Goal: Information Seeking & Learning: Learn about a topic

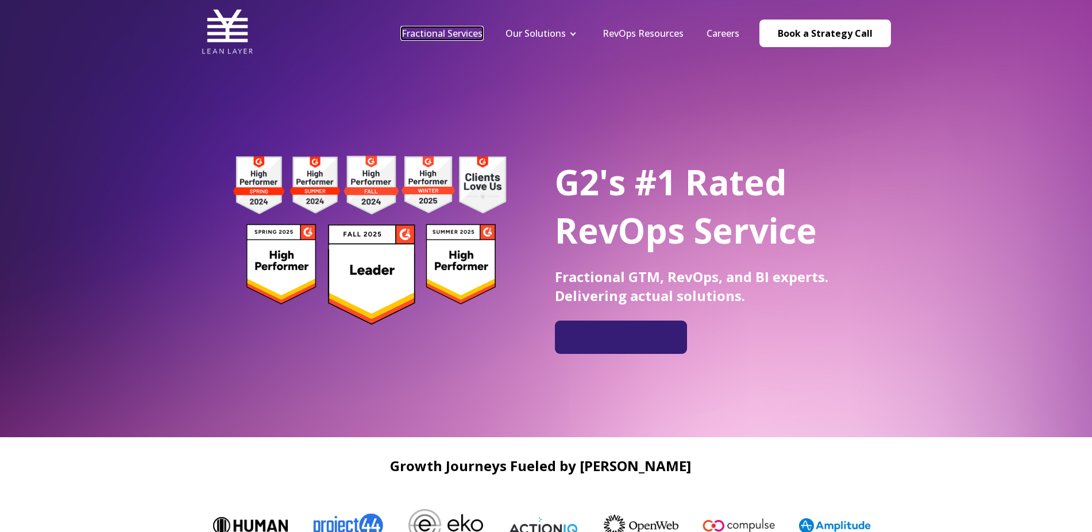
click at [442, 33] on link "Fractional Services" at bounding box center [442, 33] width 81 height 13
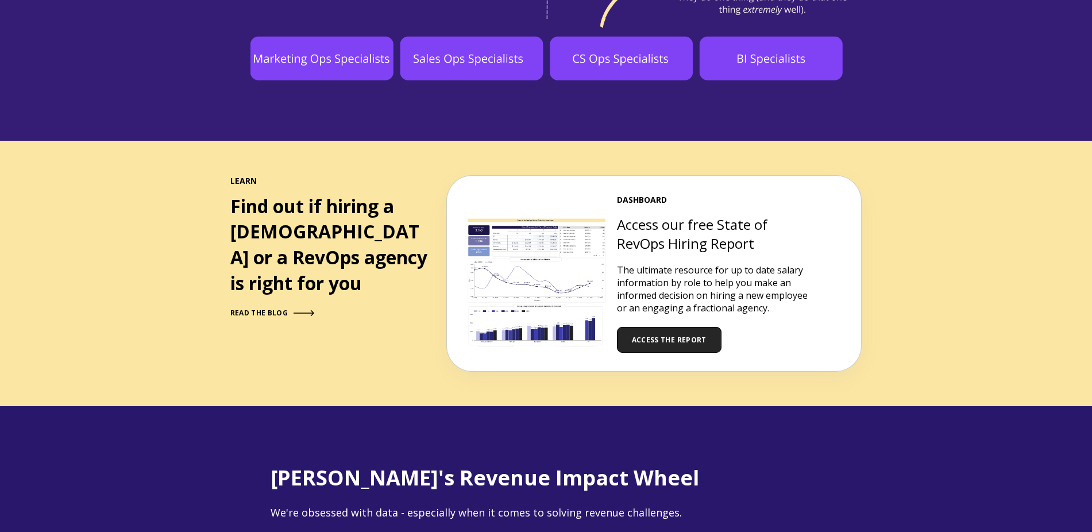
scroll to position [1148, 0]
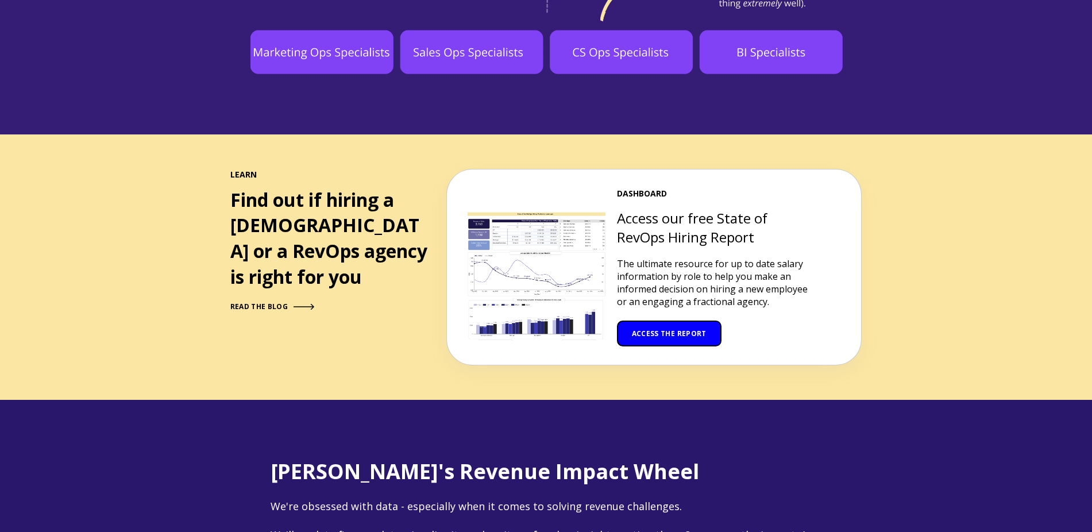
click at [649, 329] on span "ACCESS THE REPORT" at bounding box center [669, 334] width 75 height 10
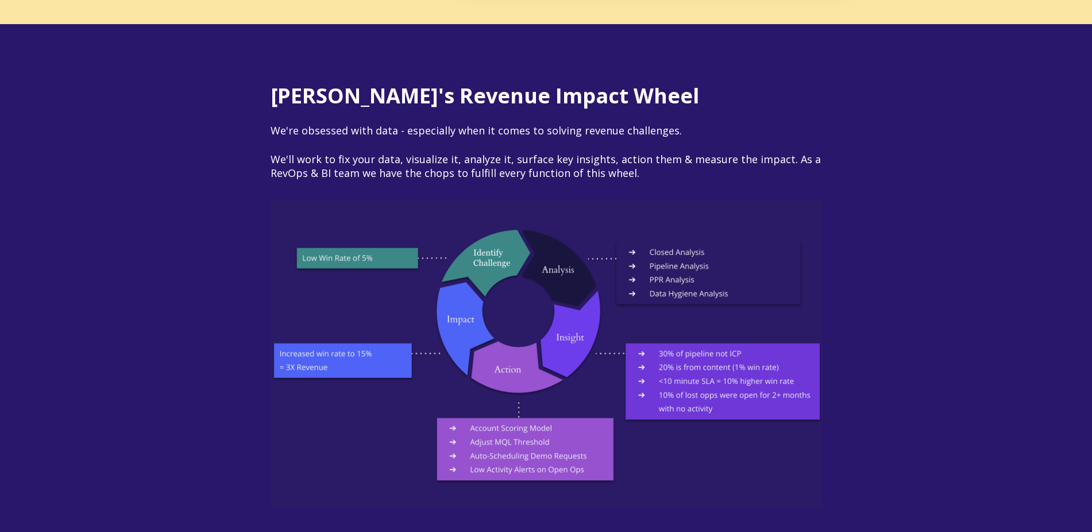
scroll to position [1526, 0]
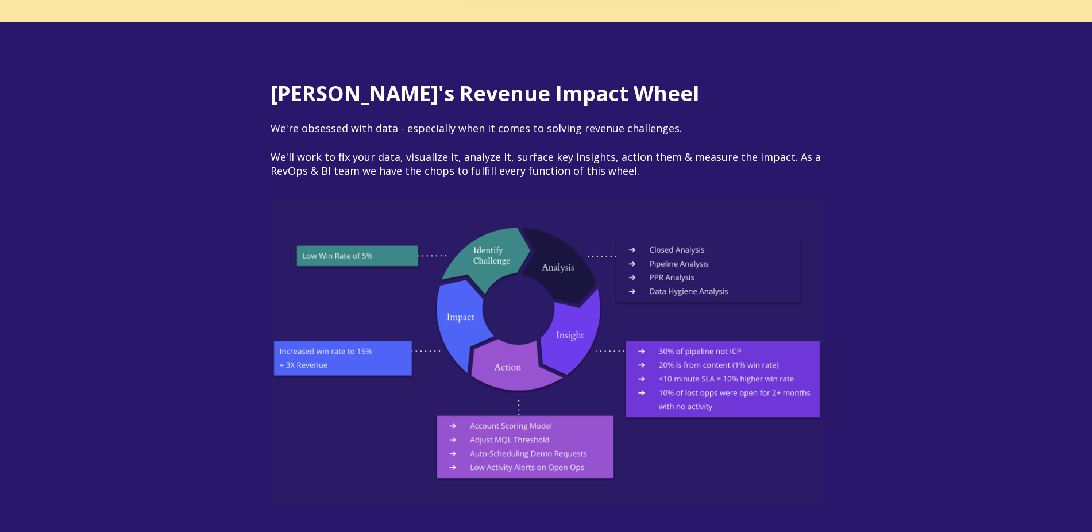
click at [963, 372] on div "[PERSON_NAME]'s Revenue Impact Wheel We're obsessed with data - especially when…" at bounding box center [546, 293] width 1092 height 543
click at [708, 435] on img at bounding box center [546, 350] width 551 height 308
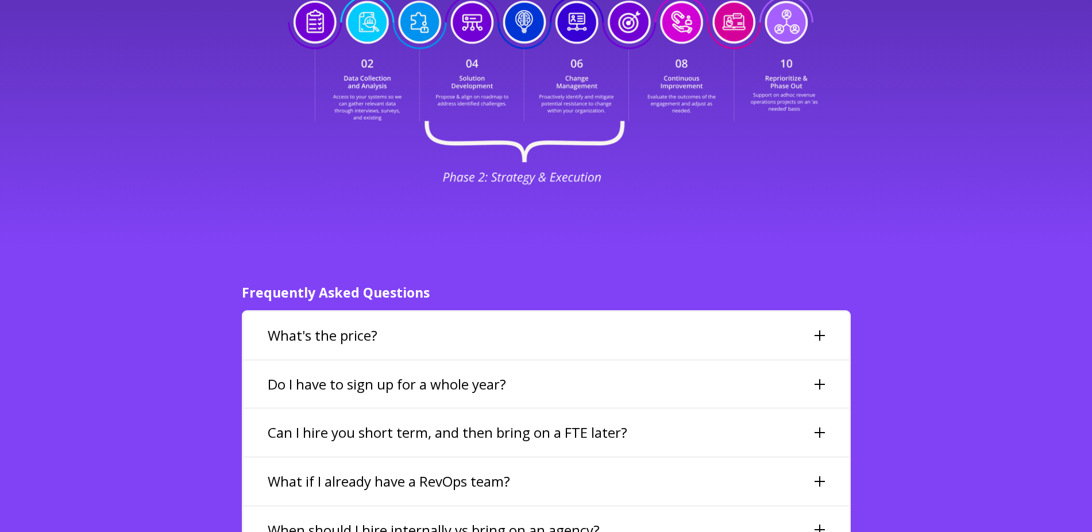
scroll to position [2441, 0]
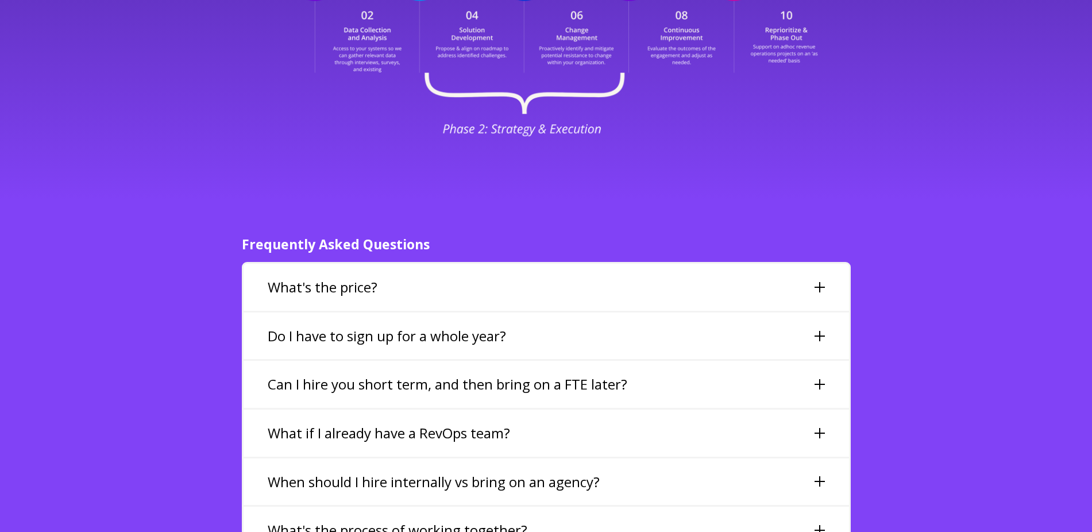
click at [560, 264] on div "What's the price?" at bounding box center [546, 287] width 605 height 47
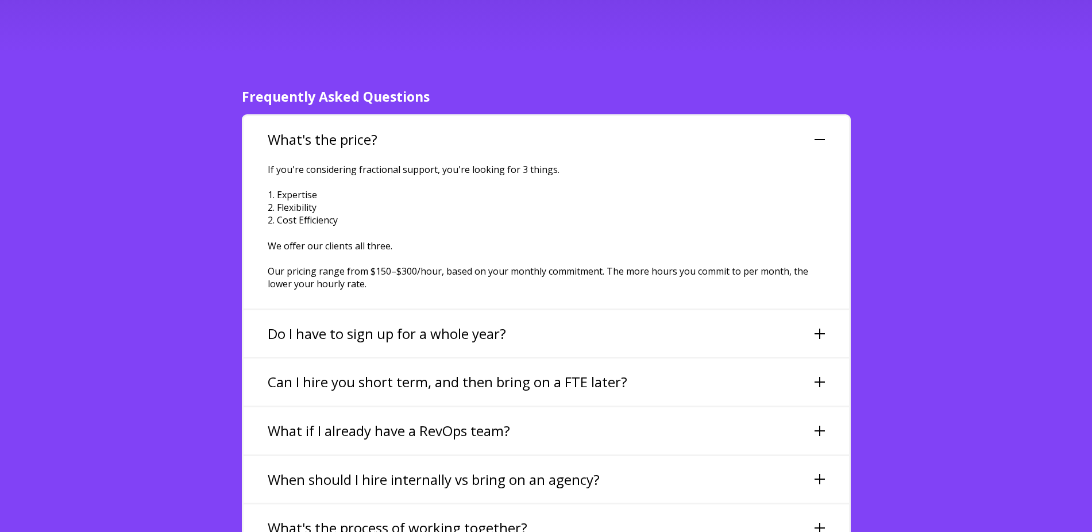
scroll to position [2628, 0]
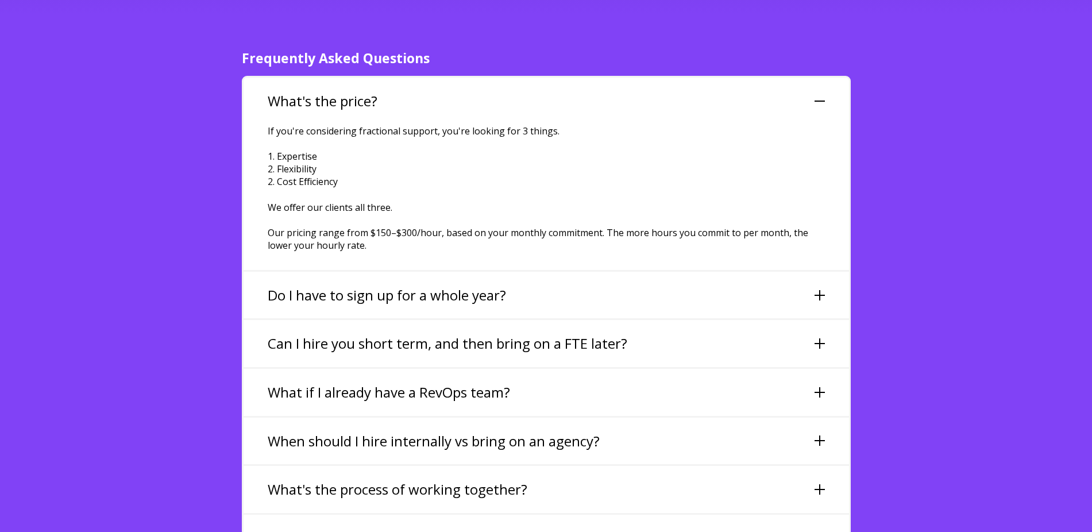
click at [554, 272] on div "Do I have to sign up for a whole year?" at bounding box center [546, 295] width 605 height 47
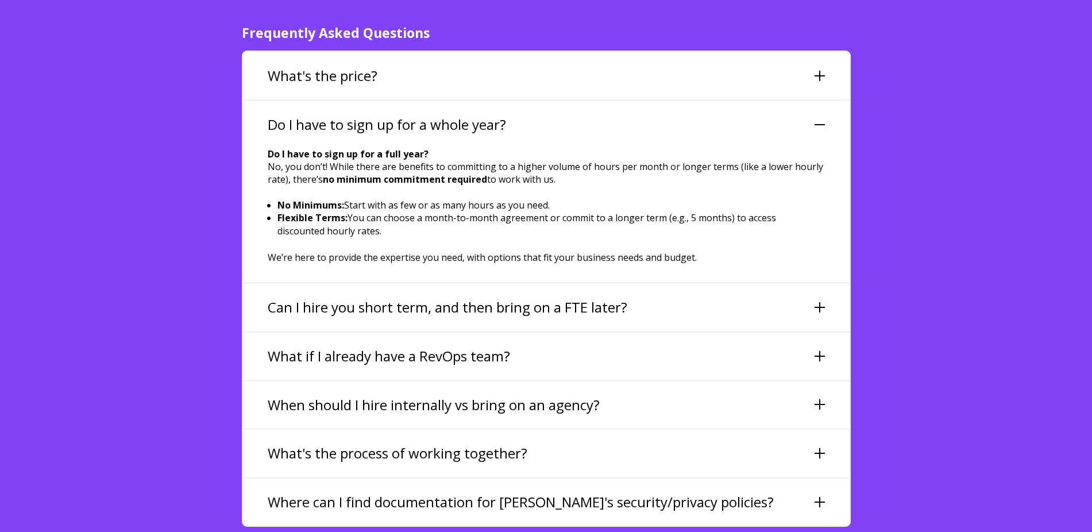
scroll to position [2673, 0]
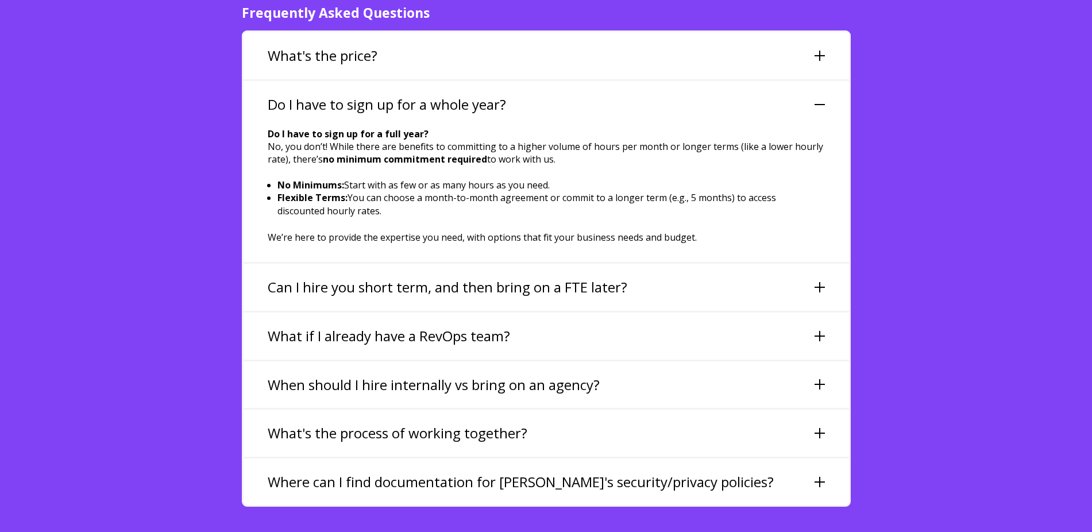
click at [470, 277] on h3 "Can I hire you short term, and then bring on a FTE later?" at bounding box center [448, 287] width 360 height 20
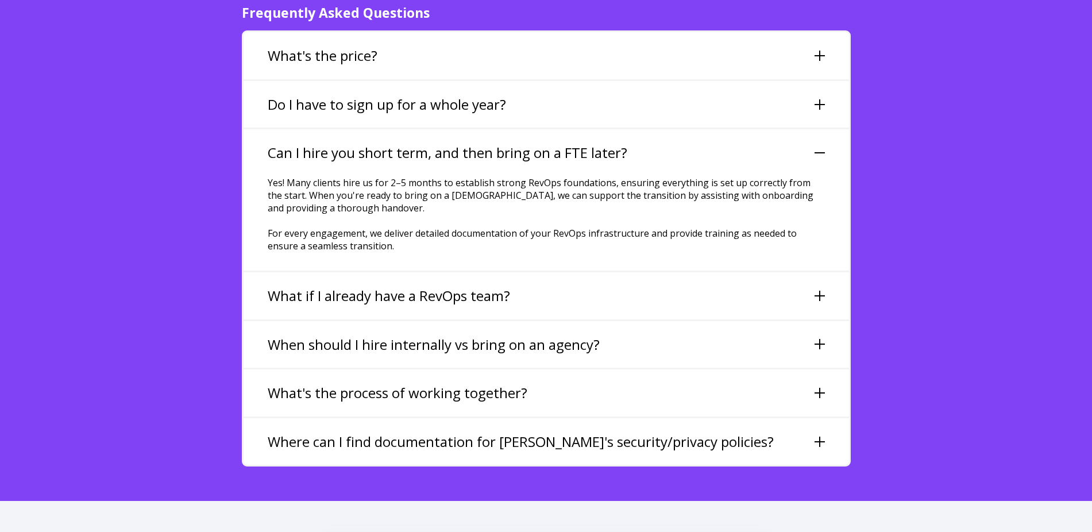
click at [391, 286] on h3 "What if I already have a RevOps team?" at bounding box center [389, 296] width 242 height 20
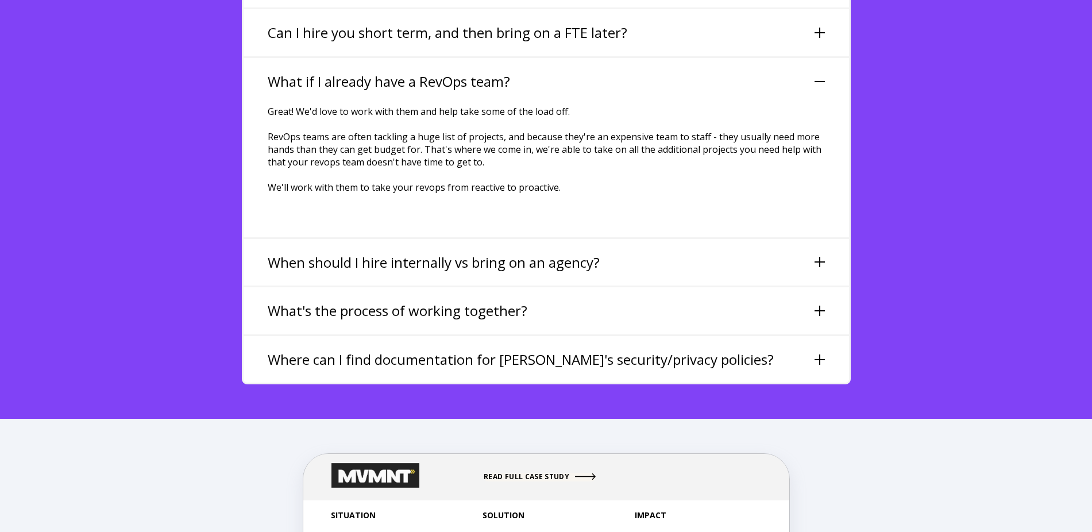
scroll to position [2795, 0]
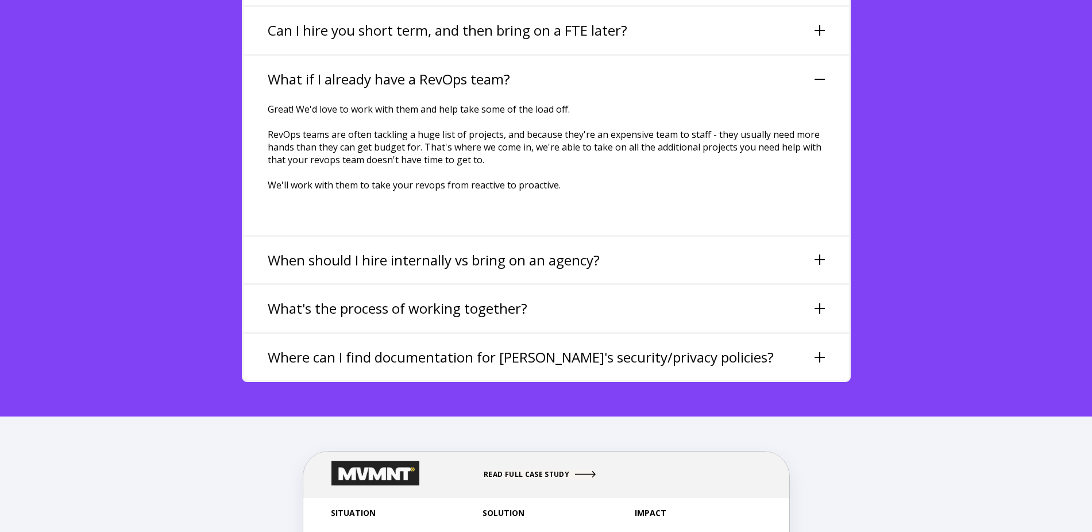
click at [408, 250] on h3 "When should I hire internally vs bring on an agency?" at bounding box center [434, 260] width 332 height 20
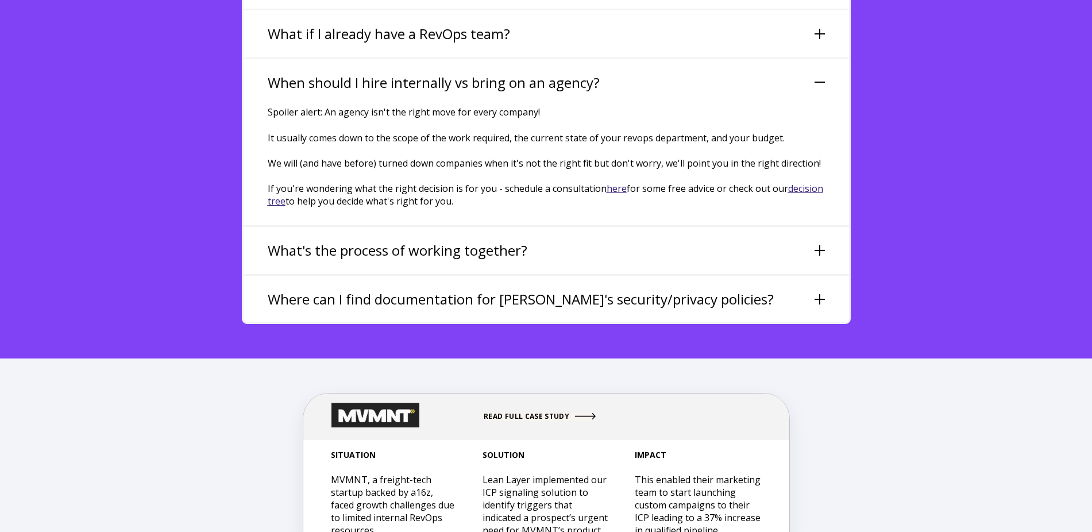
scroll to position [2853, 0]
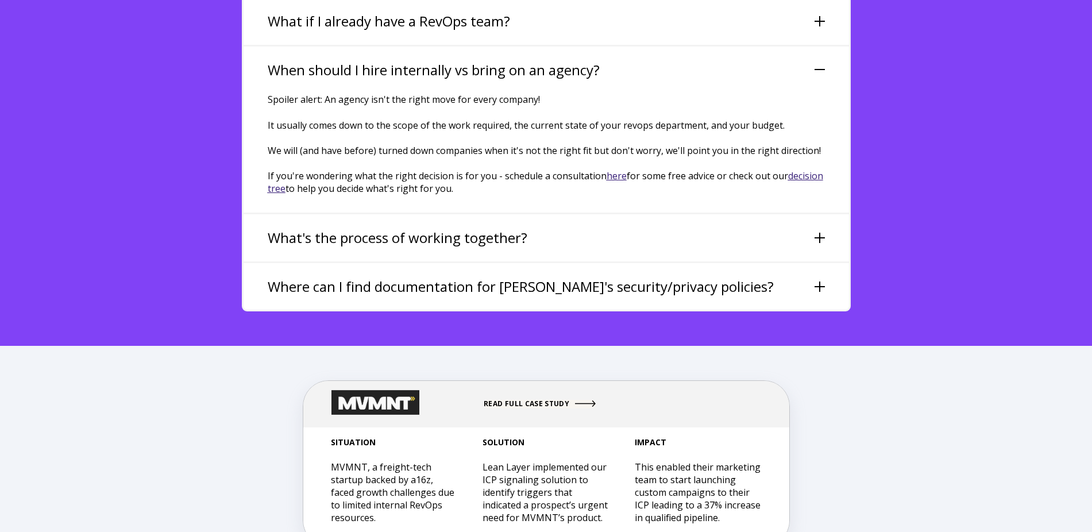
click at [450, 228] on h3 "What's the process of working together?" at bounding box center [398, 238] width 260 height 20
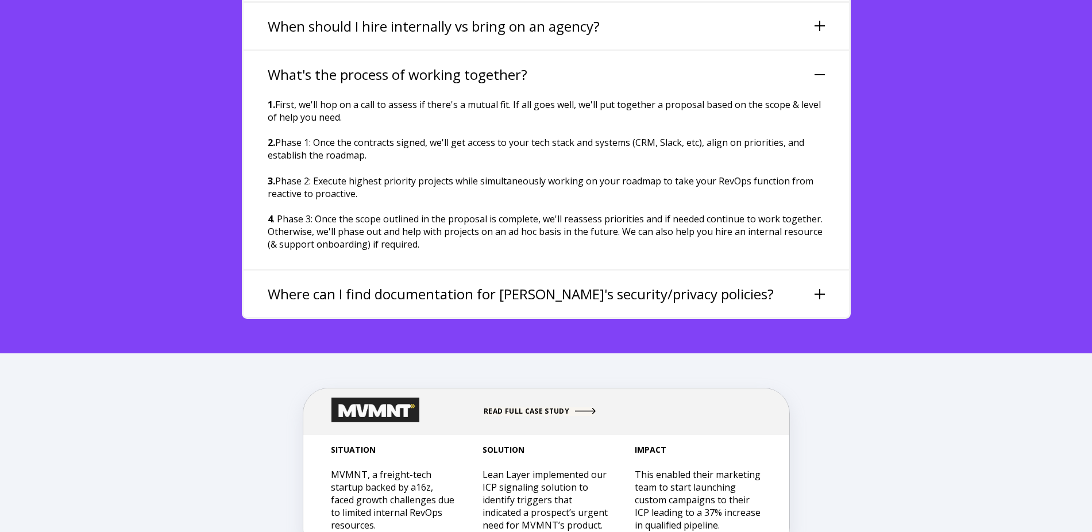
scroll to position [2907, 0]
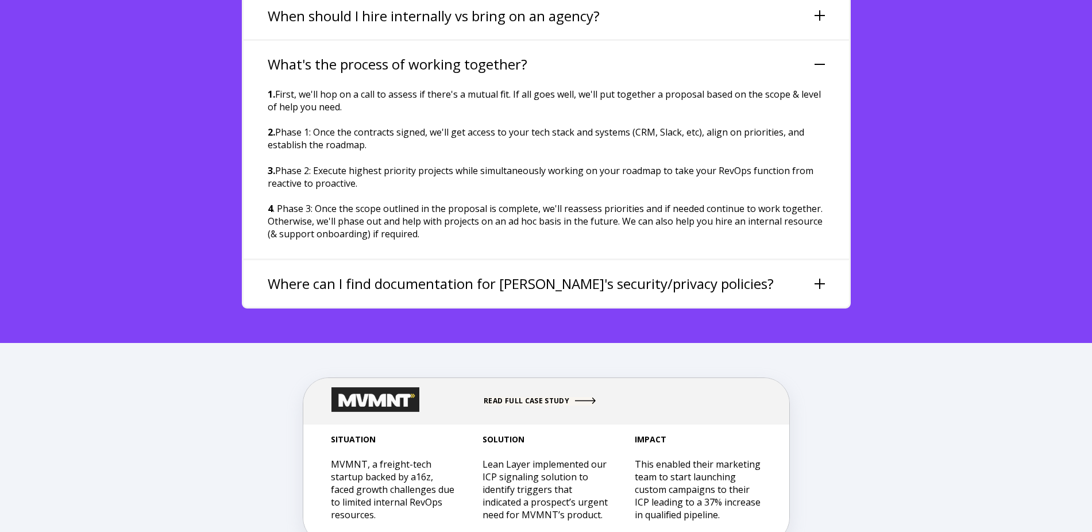
click at [484, 274] on h3 "Where can I find documentation for Lean Layer's security/privacy policies?" at bounding box center [521, 284] width 506 height 20
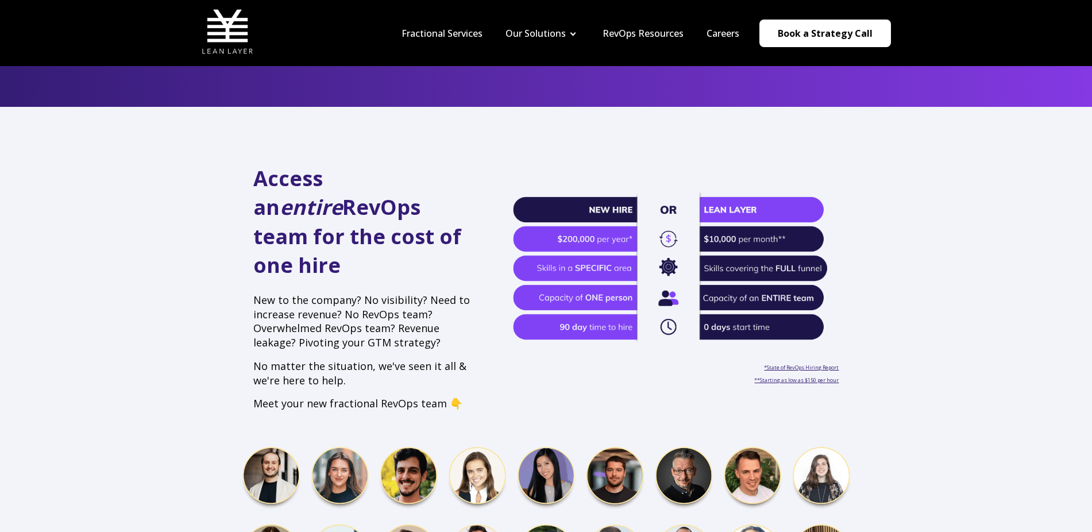
scroll to position [0, 0]
